Goal: Task Accomplishment & Management: Complete application form

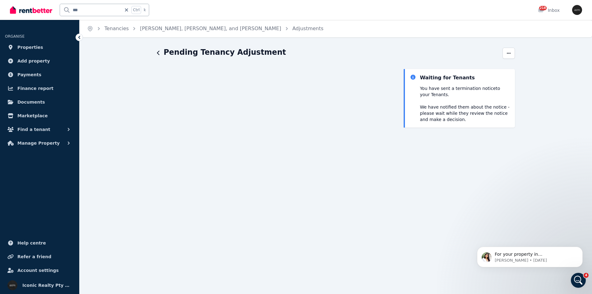
click at [159, 53] on icon "button" at bounding box center [158, 52] width 3 height 5
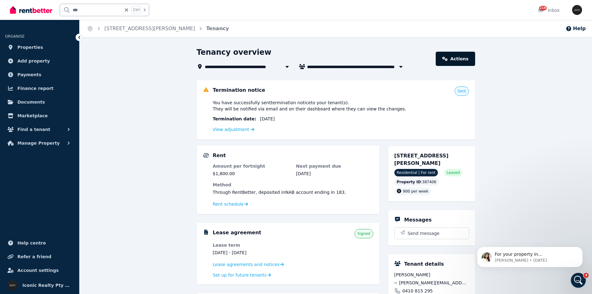
click at [457, 54] on link "Actions" at bounding box center [455, 59] width 39 height 14
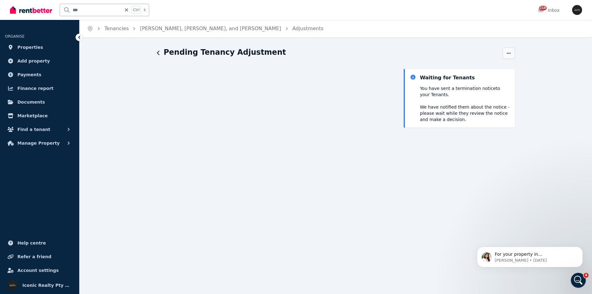
click at [511, 51] on icon "button" at bounding box center [508, 53] width 5 height 4
click at [466, 97] on span "Cancel" at bounding box center [482, 95] width 55 height 7
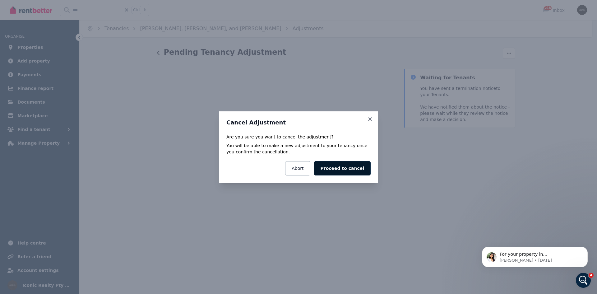
click at [343, 171] on button "Proceed to cancel" at bounding box center [342, 168] width 57 height 14
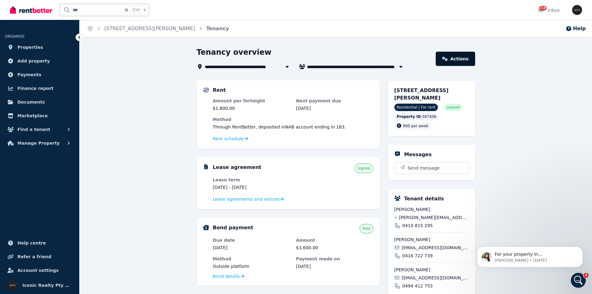
click at [461, 59] on link "Actions" at bounding box center [455, 59] width 39 height 14
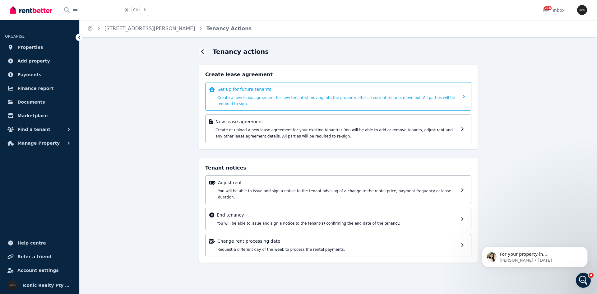
click at [267, 95] on span "Create a new lease agreement for new tenant(s) moving into the property after a…" at bounding box center [335, 100] width 237 height 11
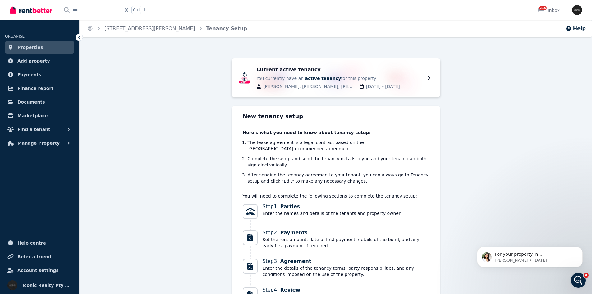
scroll to position [55, 0]
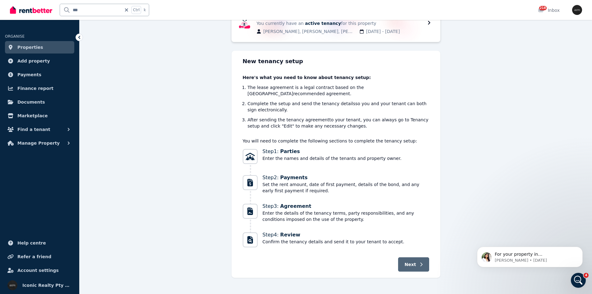
click at [412, 261] on span "Next" at bounding box center [411, 264] width 12 height 6
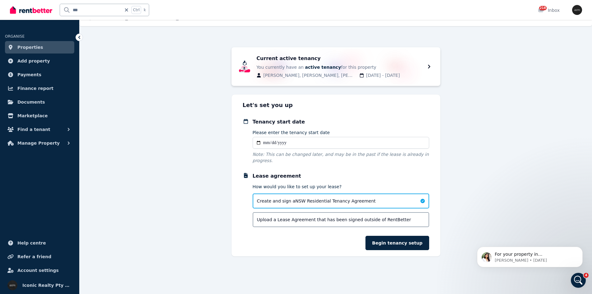
scroll to position [11, 0]
click at [266, 144] on input "Please enter the tenancy start date" at bounding box center [341, 143] width 177 height 12
type input "**********"
click at [399, 237] on button "Begin tenancy setup" at bounding box center [397, 243] width 63 height 14
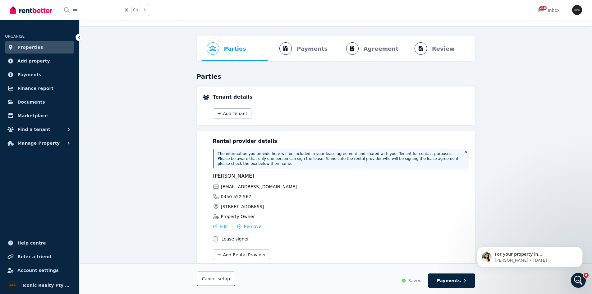
scroll to position [0, 0]
